Goal: Transaction & Acquisition: Purchase product/service

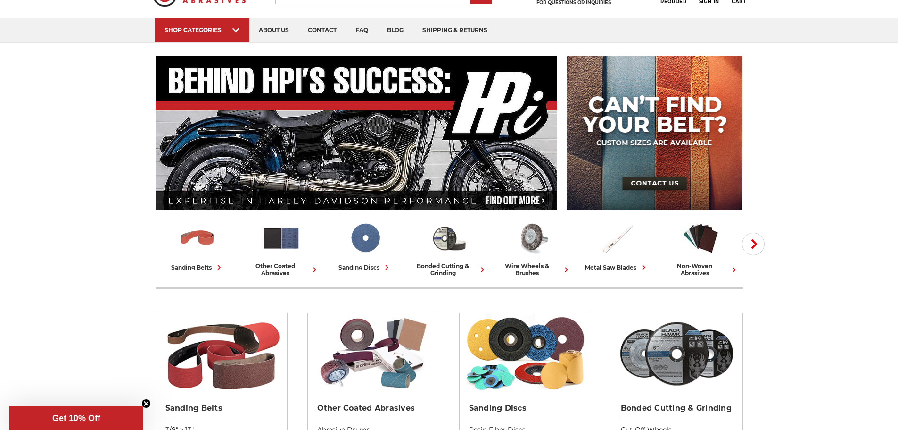
click at [360, 239] on img at bounding box center [365, 237] width 39 height 39
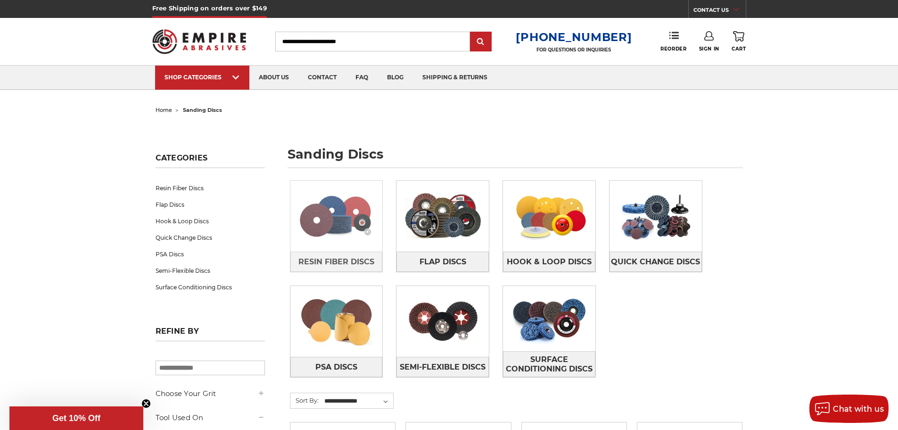
click at [345, 210] on img at bounding box center [336, 215] width 92 height 65
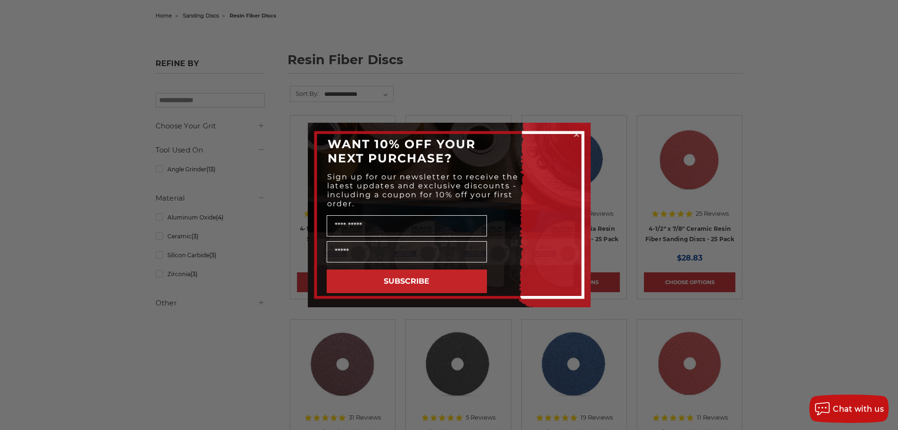
click at [582, 143] on form "WANT 10% OFF YOUR NEXT PURCHASE? Sign up for our newsletter to receive the late…" at bounding box center [449, 215] width 283 height 184
drag, startPoint x: 577, startPoint y: 132, endPoint x: 598, endPoint y: 132, distance: 21.2
click at [577, 132] on circle "Close dialog" at bounding box center [576, 134] width 9 height 9
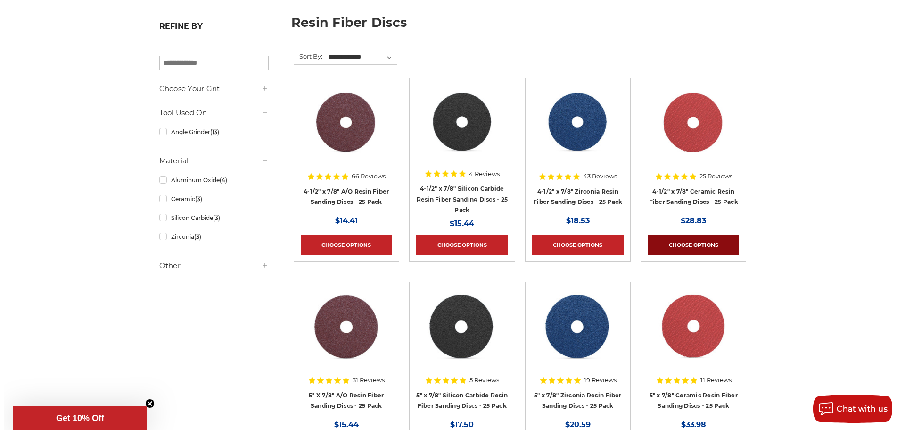
scroll to position [189, 0]
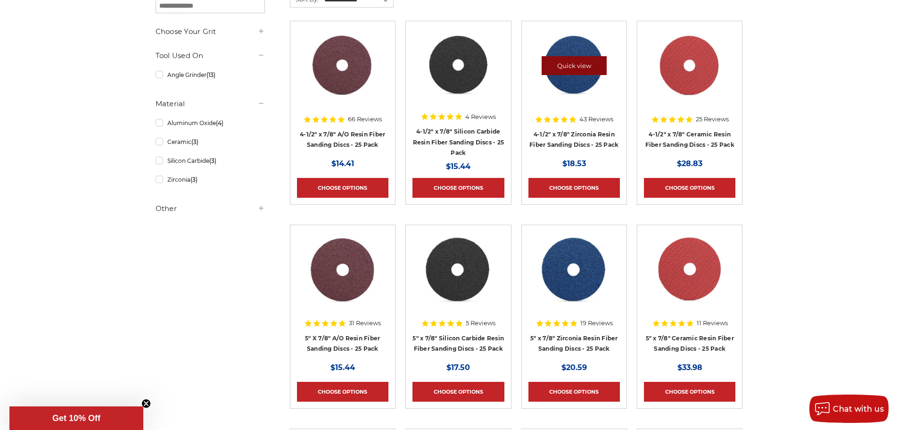
click at [584, 74] on link "Quick view" at bounding box center [574, 65] width 65 height 19
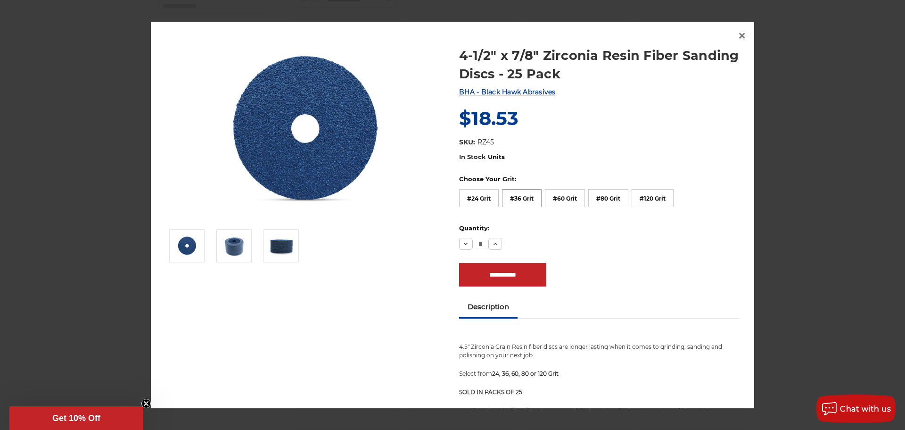
click at [521, 200] on label "#36 Grit" at bounding box center [522, 198] width 40 height 18
click at [550, 193] on label "#60 Grit" at bounding box center [565, 199] width 40 height 18
